Goal: Use online tool/utility: Utilize a website feature to perform a specific function

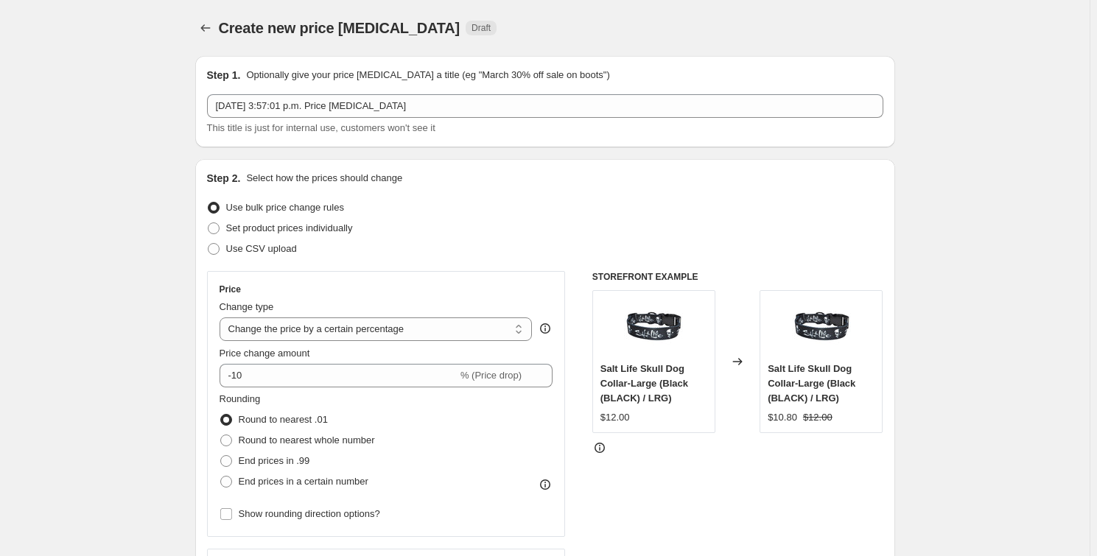
select select "percentage"
click at [203, 30] on icon "Price change jobs" at bounding box center [205, 28] width 15 height 15
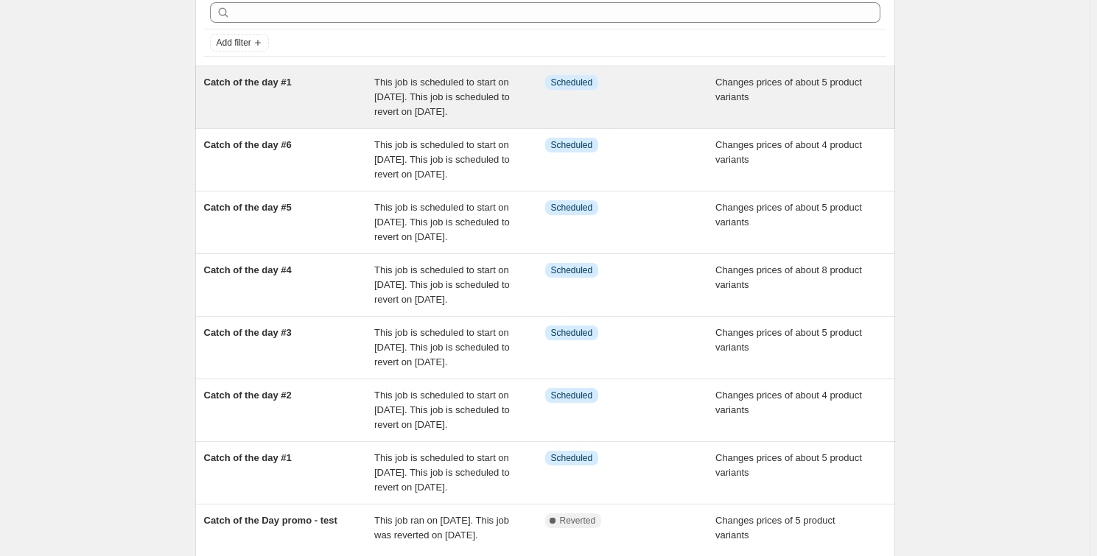
scroll to position [327, 0]
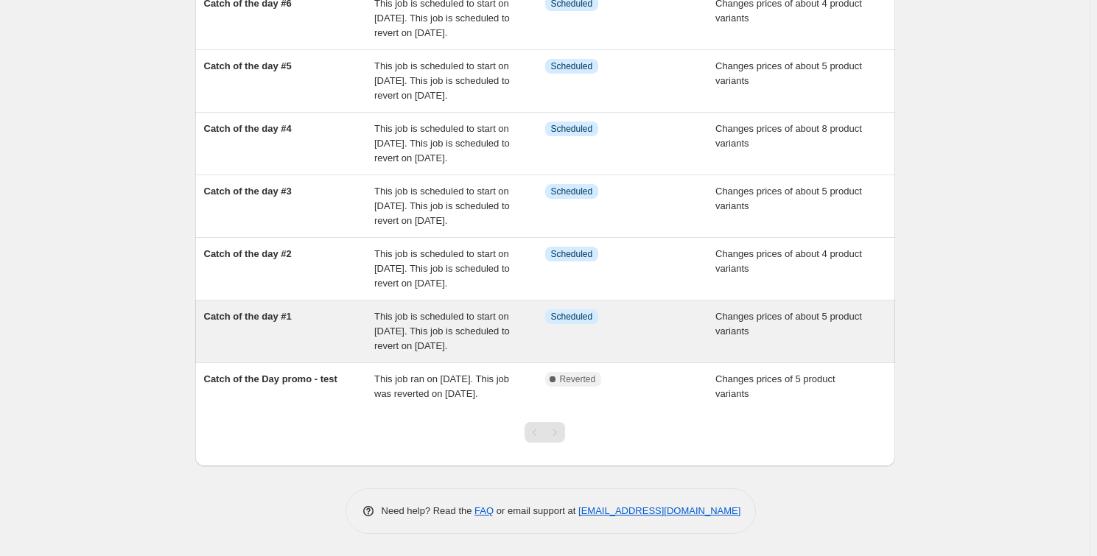
click at [267, 310] on div "Catch of the day #1" at bounding box center [289, 332] width 171 height 44
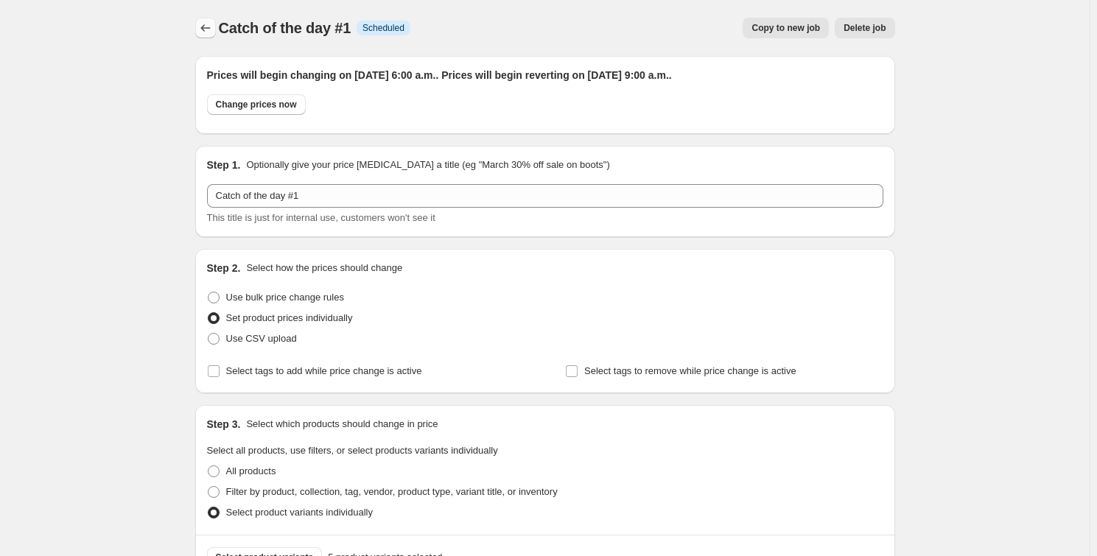
click at [212, 27] on icon "Price change jobs" at bounding box center [205, 28] width 15 height 15
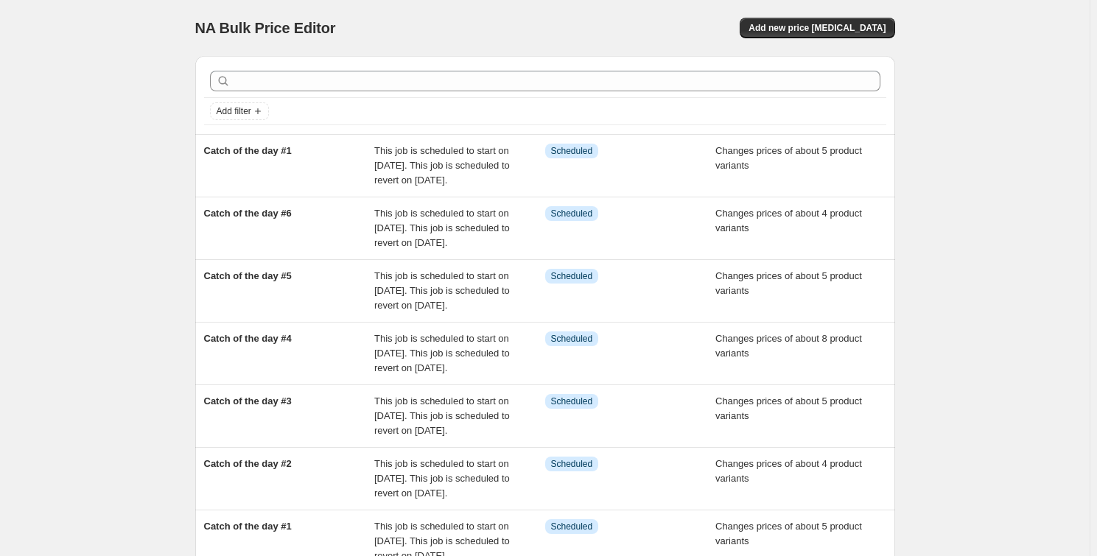
click at [490, 56] on div "Add filter" at bounding box center [545, 95] width 700 height 78
click at [492, 32] on div "NA Bulk Price Editor" at bounding box center [363, 28] width 337 height 21
drag, startPoint x: 199, startPoint y: 22, endPoint x: 344, endPoint y: 35, distance: 145.7
click at [344, 35] on div "NA Bulk Price Editor" at bounding box center [363, 28] width 337 height 21
click at [338, 31] on div "NA Bulk Price Editor" at bounding box center [363, 28] width 337 height 21
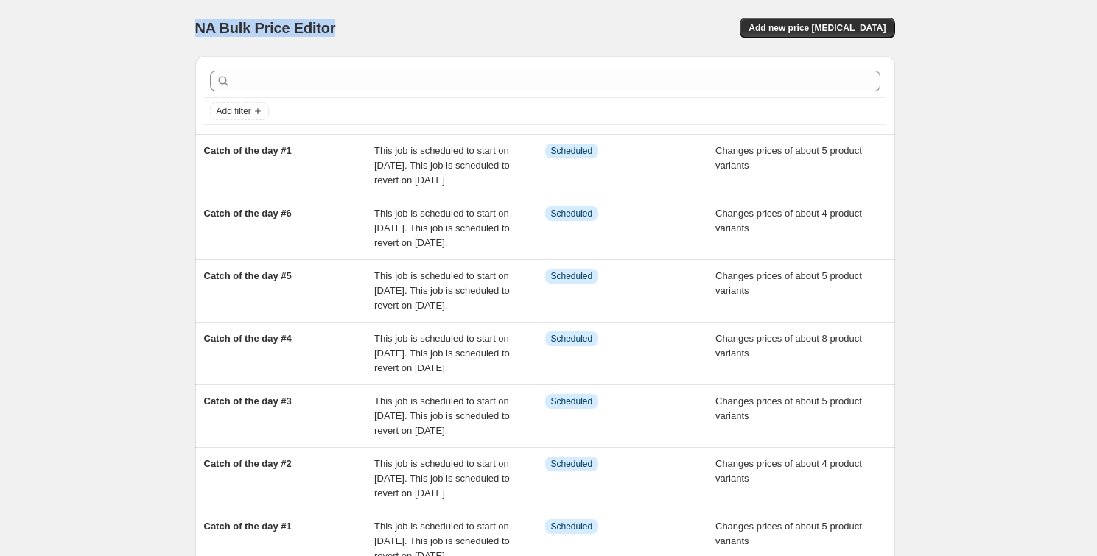
drag, startPoint x: 338, startPoint y: 31, endPoint x: 182, endPoint y: 30, distance: 156.2
click at [182, 30] on div "NA Bulk Price Editor. This page is ready NA Bulk Price Editor Add new price [ME…" at bounding box center [545, 383] width 735 height 766
click at [158, 37] on div "NA Bulk Price Editor. This page is ready NA Bulk Price Editor Add new price [ME…" at bounding box center [545, 383] width 1090 height 766
click at [190, 26] on div "NA Bulk Price Editor. This page is ready NA Bulk Price Editor Add new price [ME…" at bounding box center [545, 383] width 735 height 766
click at [199, 29] on span "NA Bulk Price Editor" at bounding box center [265, 28] width 141 height 16
